Goal: Information Seeking & Learning: Learn about a topic

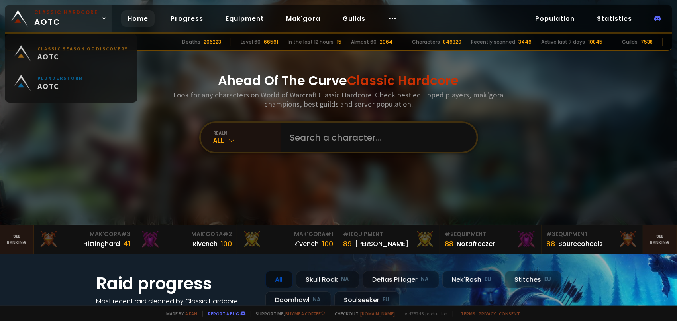
click at [83, 20] on span "Classic Hardcore AOTC" at bounding box center [66, 18] width 64 height 19
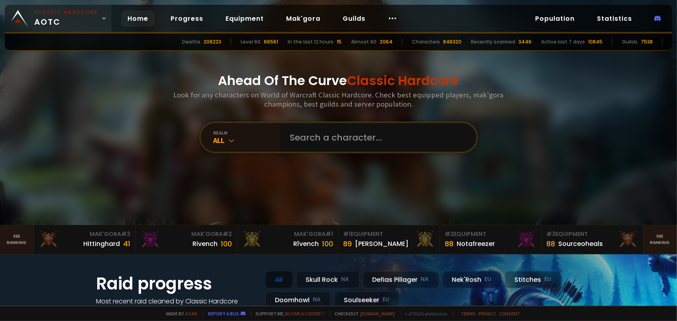
click at [77, 24] on span "Classic Hardcore AOTC" at bounding box center [66, 18] width 64 height 19
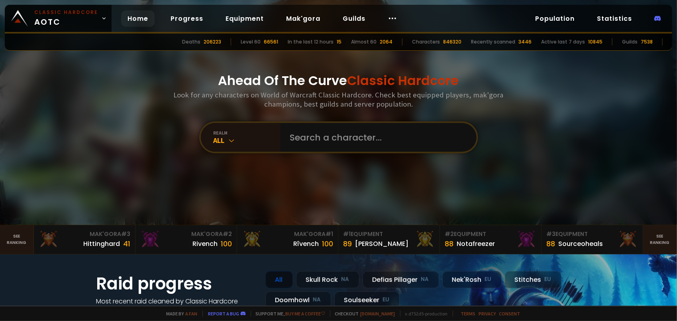
click at [163, 74] on div "Ahead Of The Curve Classic Hardcore Look for any characters on World of Warcraf…" at bounding box center [338, 112] width 480 height 224
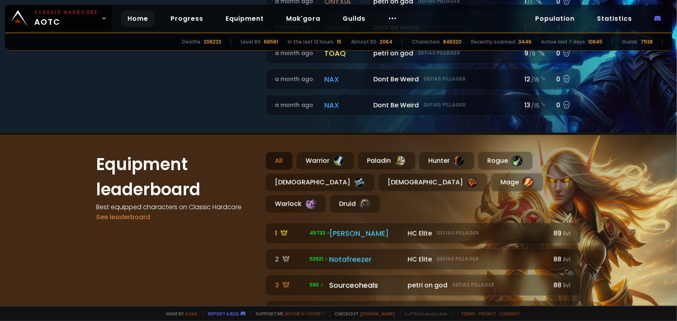
scroll to position [439, 0]
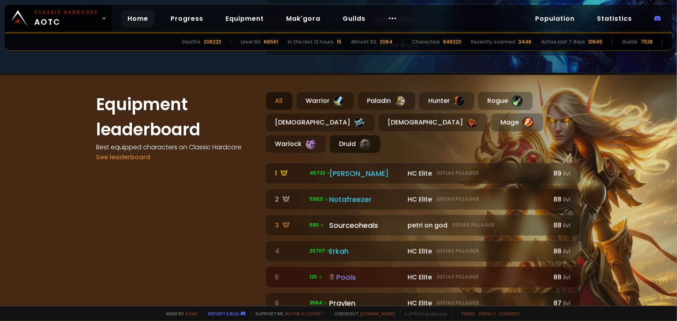
click at [381, 135] on div "Druid" at bounding box center [355, 144] width 51 height 18
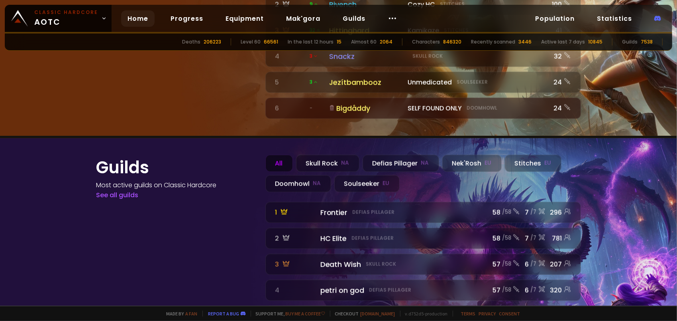
scroll to position [884, 0]
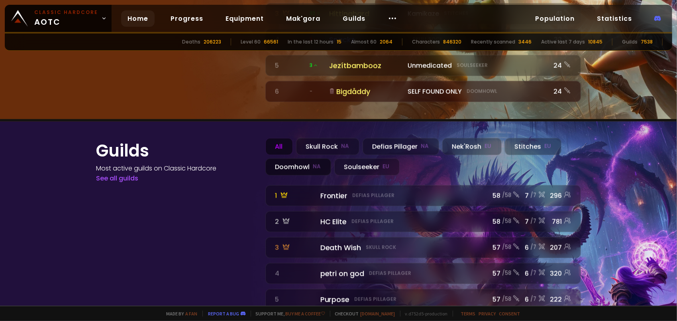
click at [289, 158] on div "Doomhowl NA" at bounding box center [299, 166] width 66 height 17
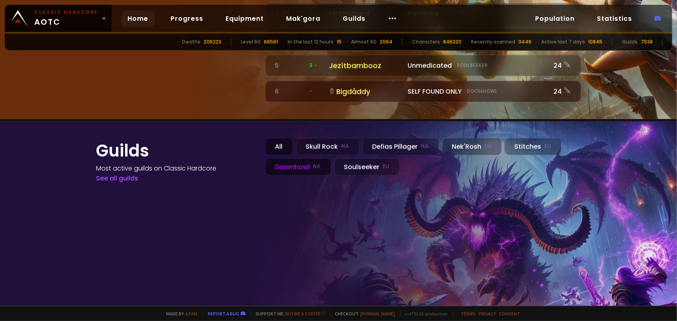
click at [270, 138] on div "All" at bounding box center [280, 146] width 28 height 17
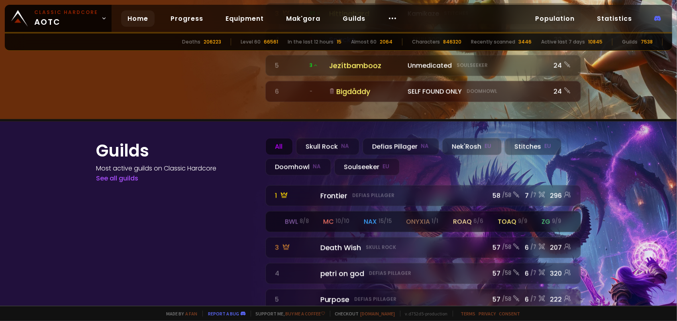
click at [332, 217] on div "mc 10 / 10" at bounding box center [336, 222] width 26 height 10
